Goal: Information Seeking & Learning: Find specific page/section

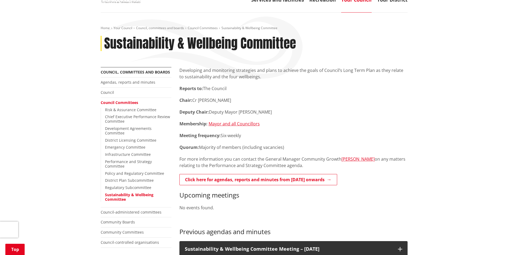
scroll to position [54, 0]
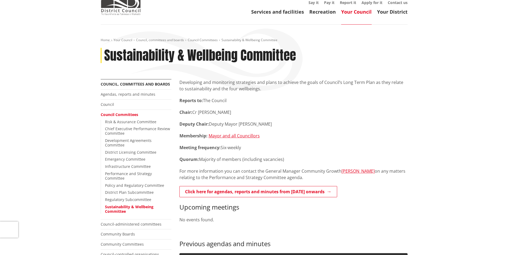
click at [309, 143] on div "Developing and monitoring strategies and plans to achieve the goals of Council’…" at bounding box center [293, 145] width 228 height 132
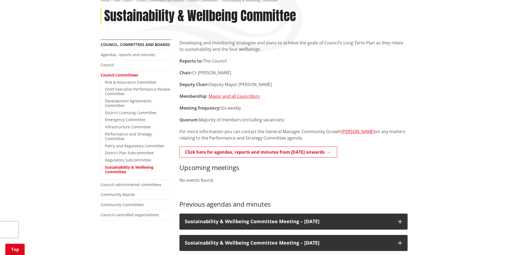
scroll to position [107, 0]
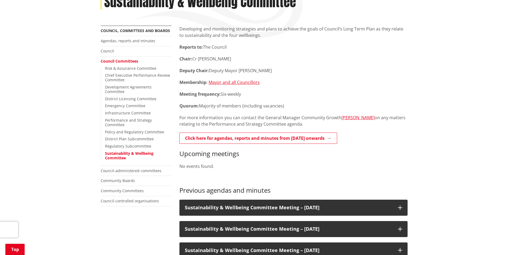
click at [121, 59] on link "Council Committees" at bounding box center [119, 61] width 37 height 5
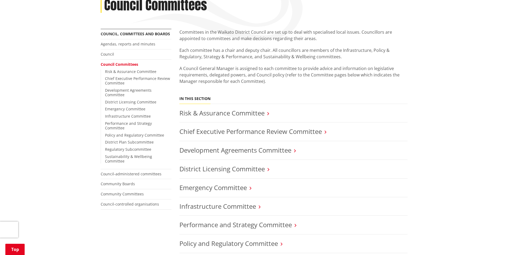
scroll to position [161, 0]
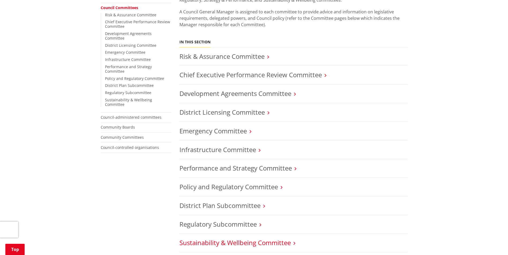
click at [241, 239] on link "Sustainability & Wellbeing Committee" at bounding box center [234, 243] width 111 height 9
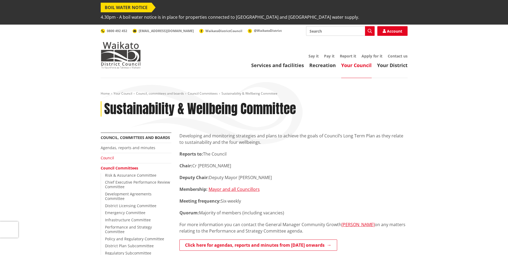
click at [107, 156] on link "Council" at bounding box center [107, 158] width 13 height 5
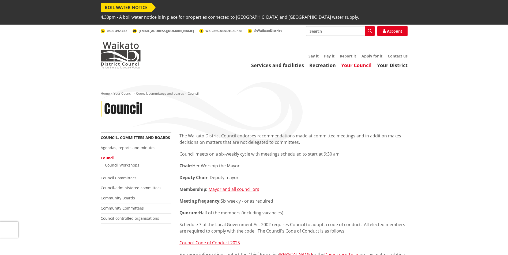
click at [326, 26] on input "Search" at bounding box center [340, 31] width 69 height 10
type input "TOR"
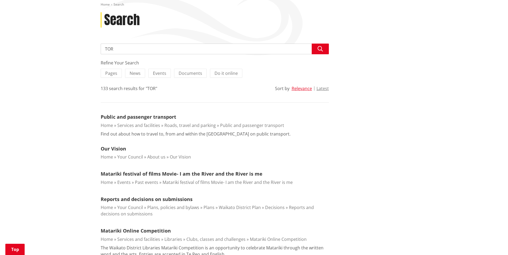
scroll to position [80, 0]
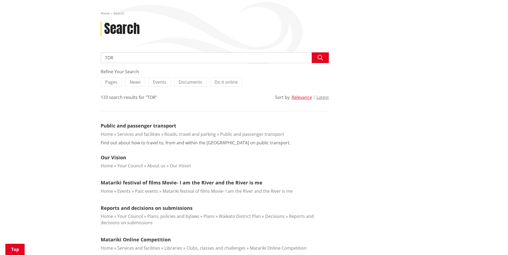
drag, startPoint x: 103, startPoint y: 48, endPoint x: 44, endPoint y: 39, distance: 59.6
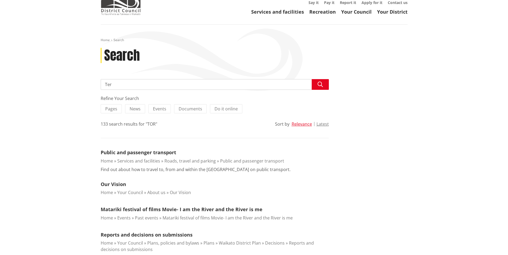
scroll to position [0, 0]
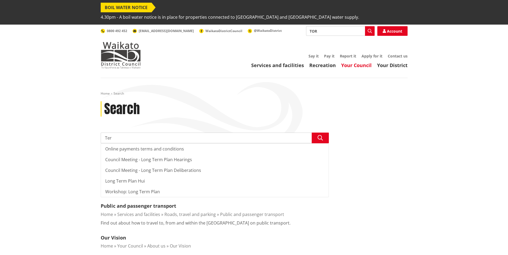
type input "Ter"
click at [363, 62] on link "Your Council" at bounding box center [356, 65] width 31 height 6
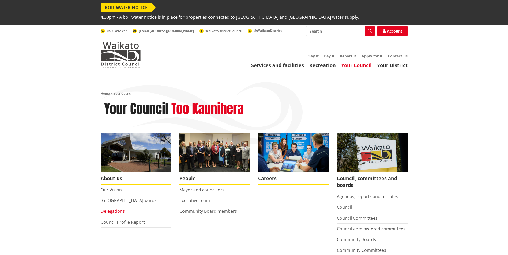
click at [112, 209] on link "Delegations" at bounding box center [113, 212] width 24 height 6
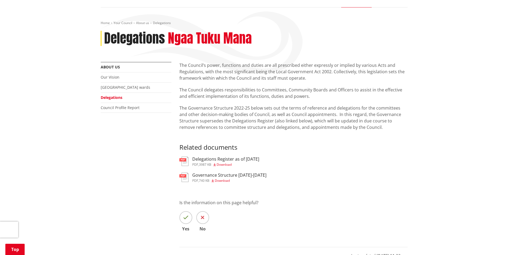
scroll to position [80, 0]
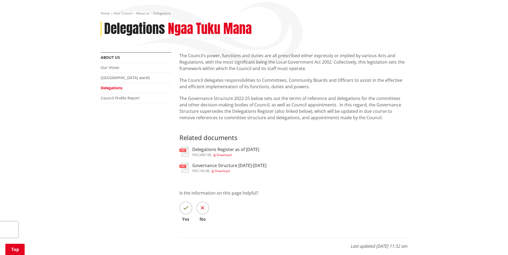
click at [202, 163] on h3 "Governance Structure 2022-2025" at bounding box center [229, 165] width 74 height 5
